Goal: Check status: Check status

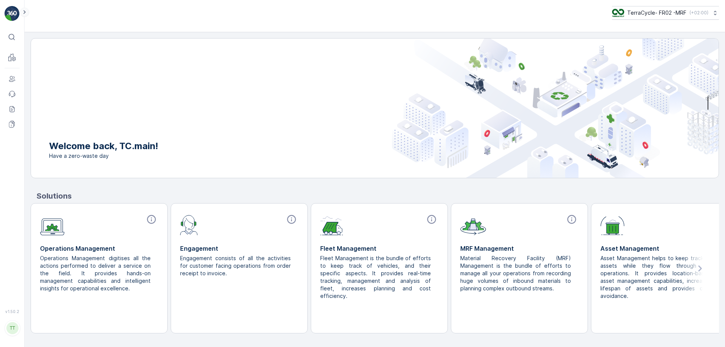
click at [25, 13] on icon at bounding box center [24, 12] width 8 height 9
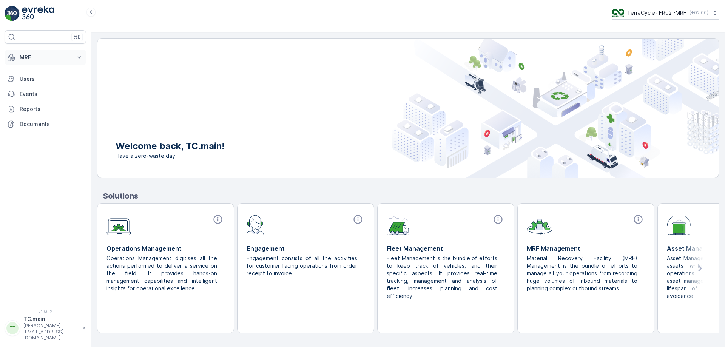
click at [39, 59] on p "MRF" at bounding box center [45, 58] width 51 height 8
click at [50, 114] on link "Expédition" at bounding box center [51, 112] width 70 height 11
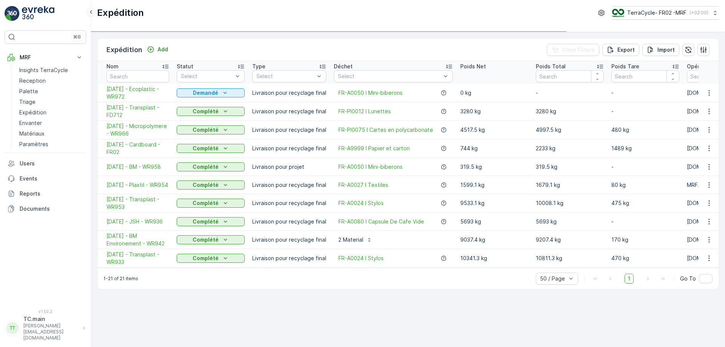
click at [88, 8] on icon at bounding box center [91, 12] width 8 height 9
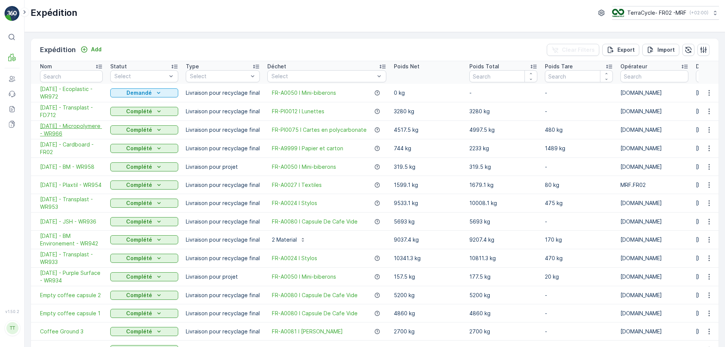
click at [54, 128] on span "11.09.2025 - Micropolymere - WR966" at bounding box center [71, 129] width 63 height 15
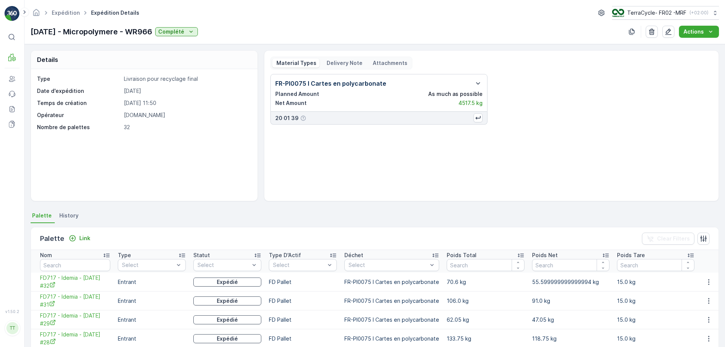
click at [345, 68] on div "Material Types Delivery Note Attachments" at bounding box center [341, 63] width 142 height 13
click at [344, 63] on p "Delivery Note" at bounding box center [343, 63] width 37 height 8
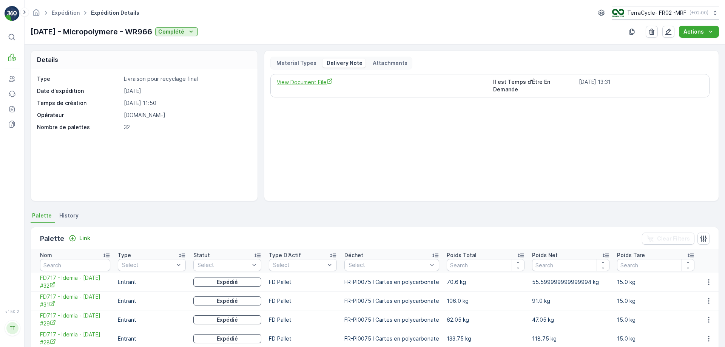
click at [297, 82] on span "View Document File" at bounding box center [382, 82] width 210 height 8
drag, startPoint x: 624, startPoint y: 18, endPoint x: 625, endPoint y: 14, distance: 3.9
click at [625, 17] on button "TerraCycle- FR02 -MRF ( +02:00 )" at bounding box center [665, 13] width 108 height 14
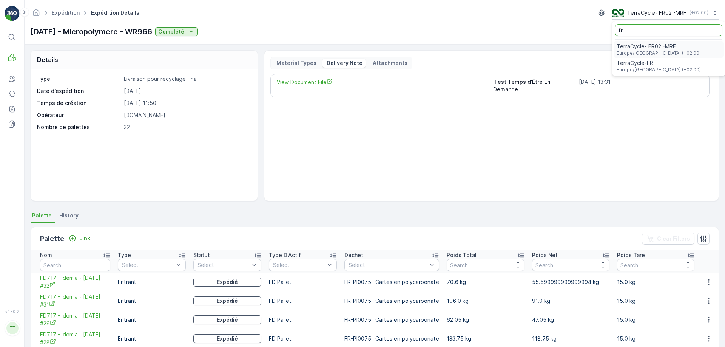
type input "fr"
click at [628, 62] on span "TerraCycle-FR" at bounding box center [659, 63] width 84 height 8
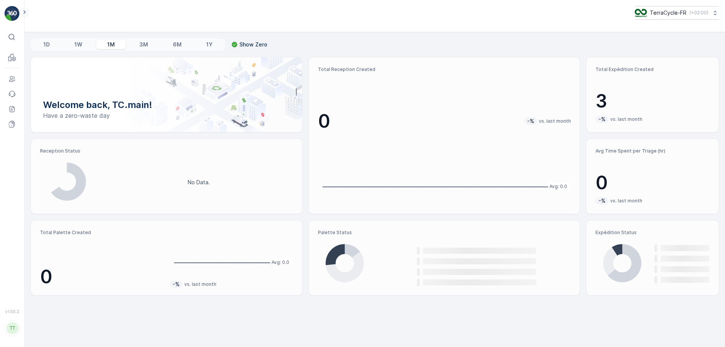
click at [24, 11] on icon at bounding box center [24, 12] width 8 height 9
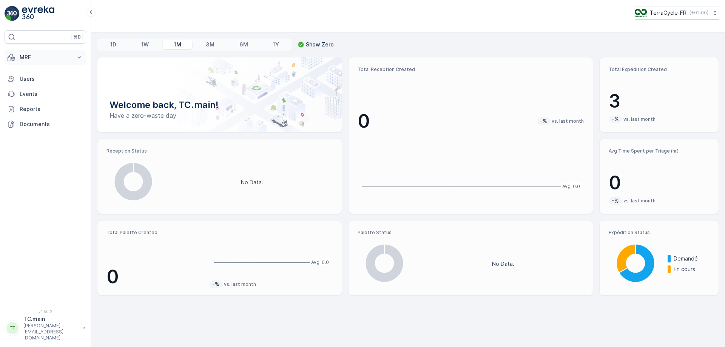
click at [39, 59] on p "MRF" at bounding box center [45, 58] width 51 height 8
click at [39, 112] on p "Expédition" at bounding box center [32, 113] width 27 height 8
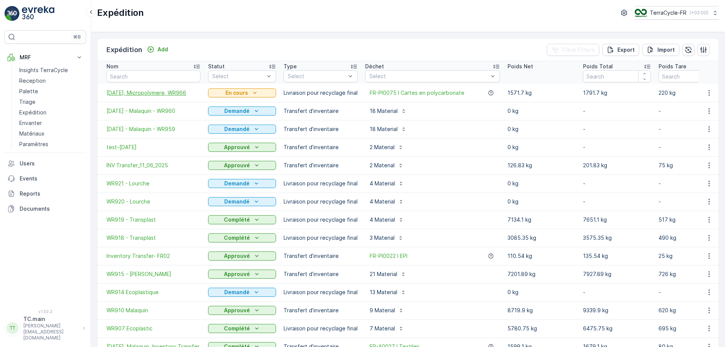
click at [157, 93] on span "[DATE], Micropolymere, WR966" at bounding box center [153, 93] width 94 height 8
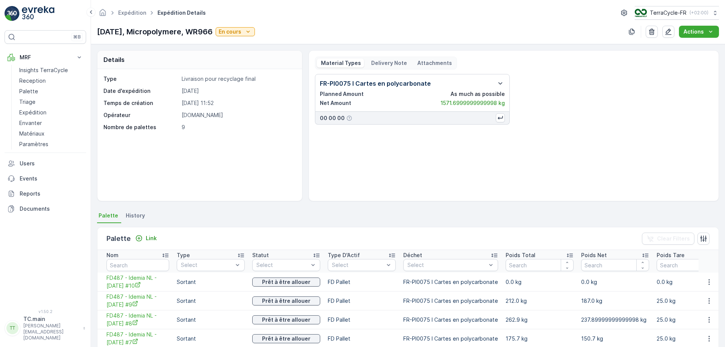
click at [387, 65] on p "Delivery Note" at bounding box center [388, 63] width 37 height 8
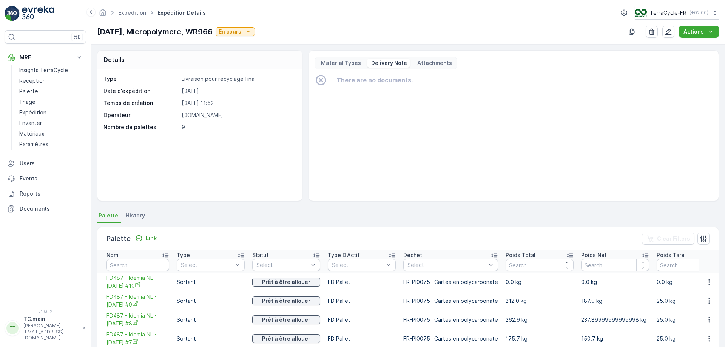
click at [342, 66] on p "Material Types" at bounding box center [340, 63] width 41 height 8
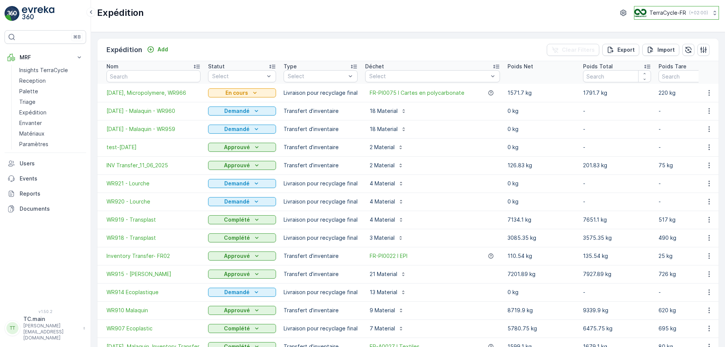
click at [663, 15] on p "TerraCycle-FR" at bounding box center [667, 13] width 37 height 8
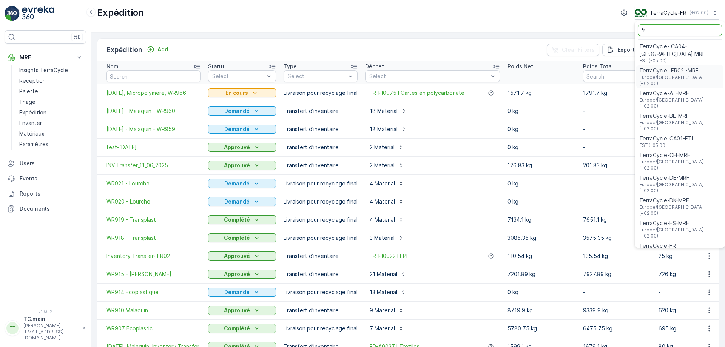
type input "fr"
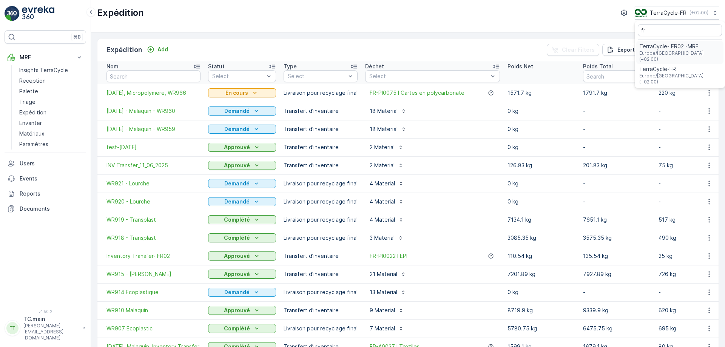
click at [659, 49] on span "TerraCycle- FR02 -MRF" at bounding box center [679, 47] width 81 height 8
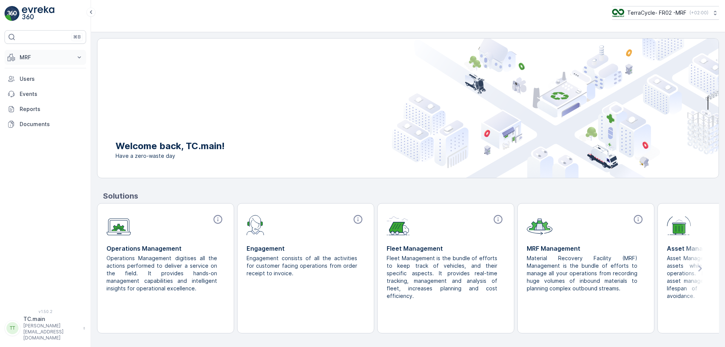
click at [40, 61] on button "MRF" at bounding box center [46, 57] width 82 height 15
click at [39, 113] on p "Expédition" at bounding box center [32, 113] width 27 height 8
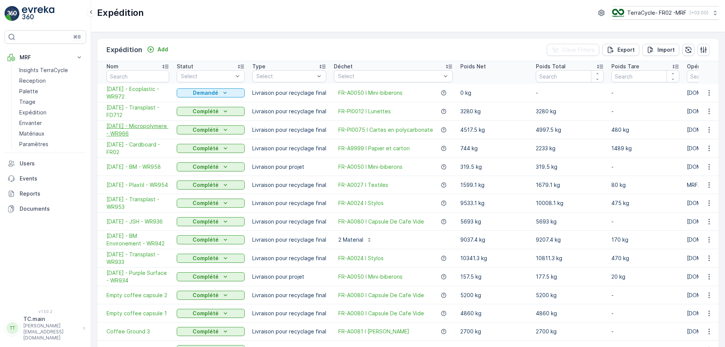
click at [125, 131] on span "11.09.2025 - Micropolymere - WR966" at bounding box center [137, 129] width 63 height 15
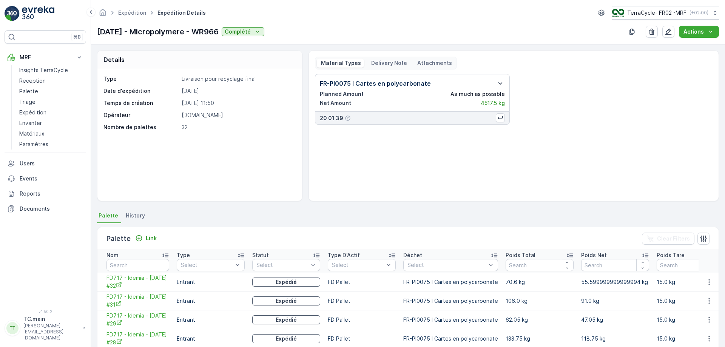
scroll to position [189, 0]
